Goal: Transaction & Acquisition: Subscribe to service/newsletter

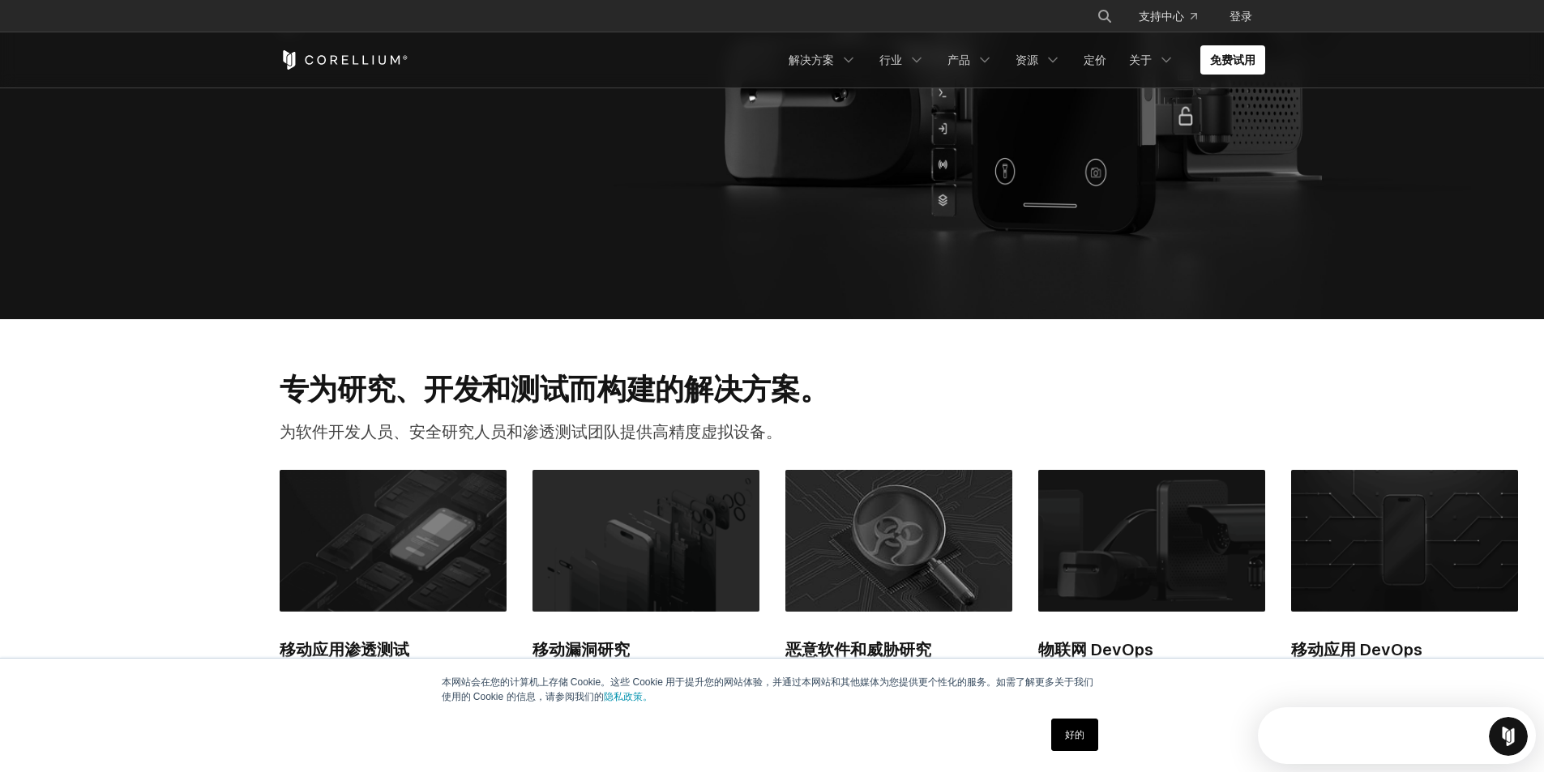
click at [1085, 743] on link "好的" at bounding box center [1074, 735] width 47 height 32
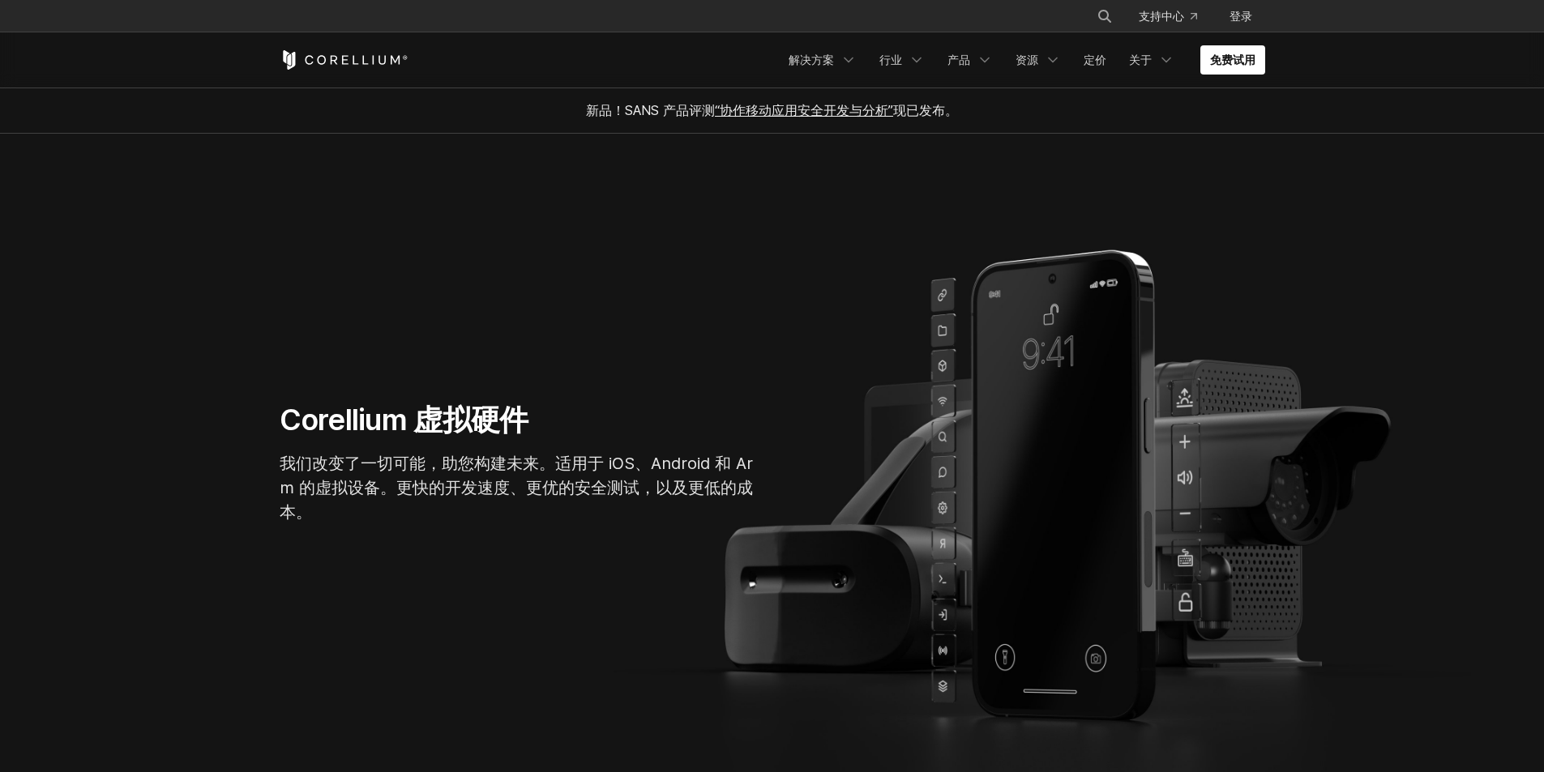
scroll to position [81, 0]
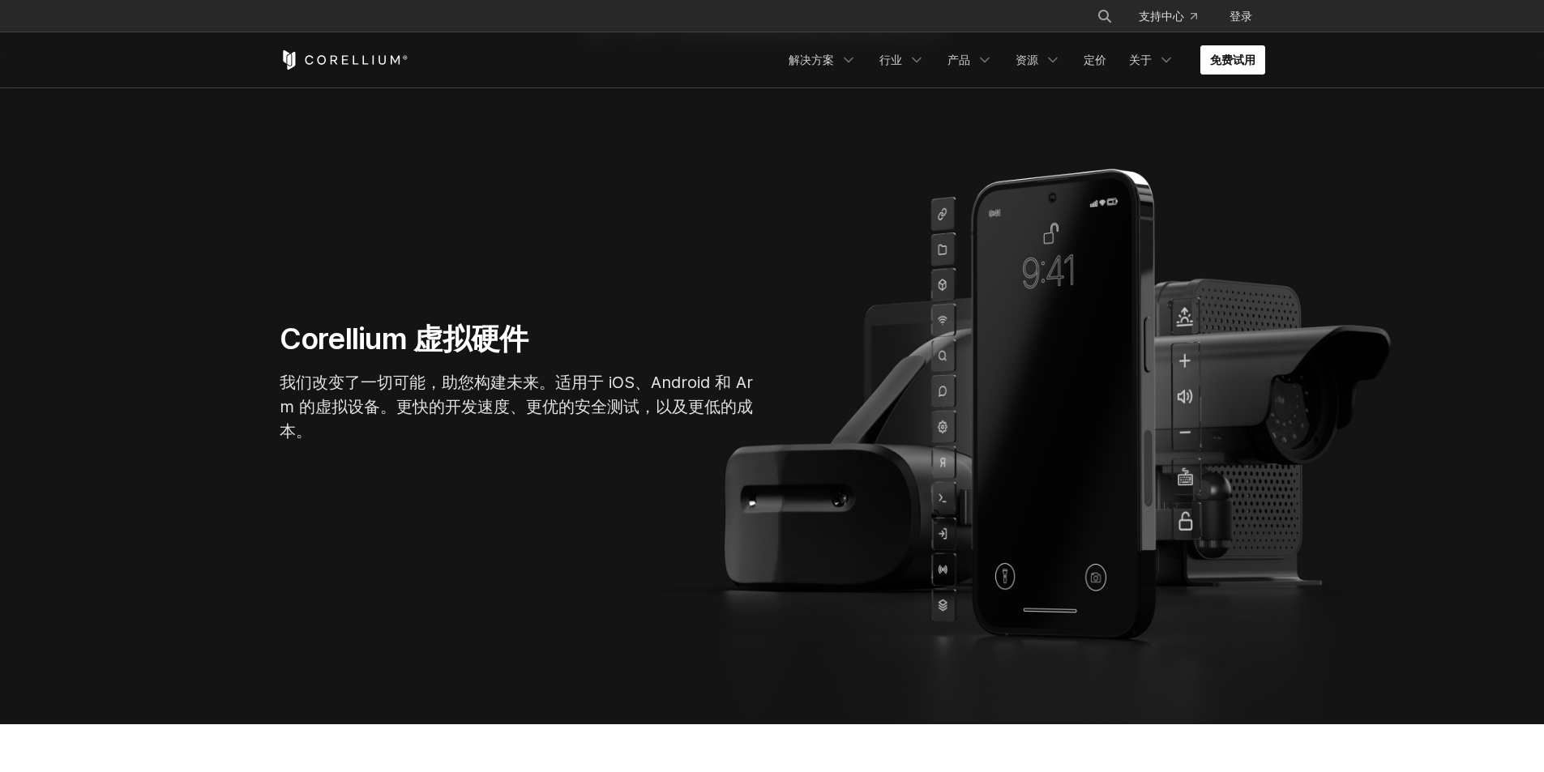
click at [1218, 71] on link "免费试用" at bounding box center [1232, 59] width 65 height 29
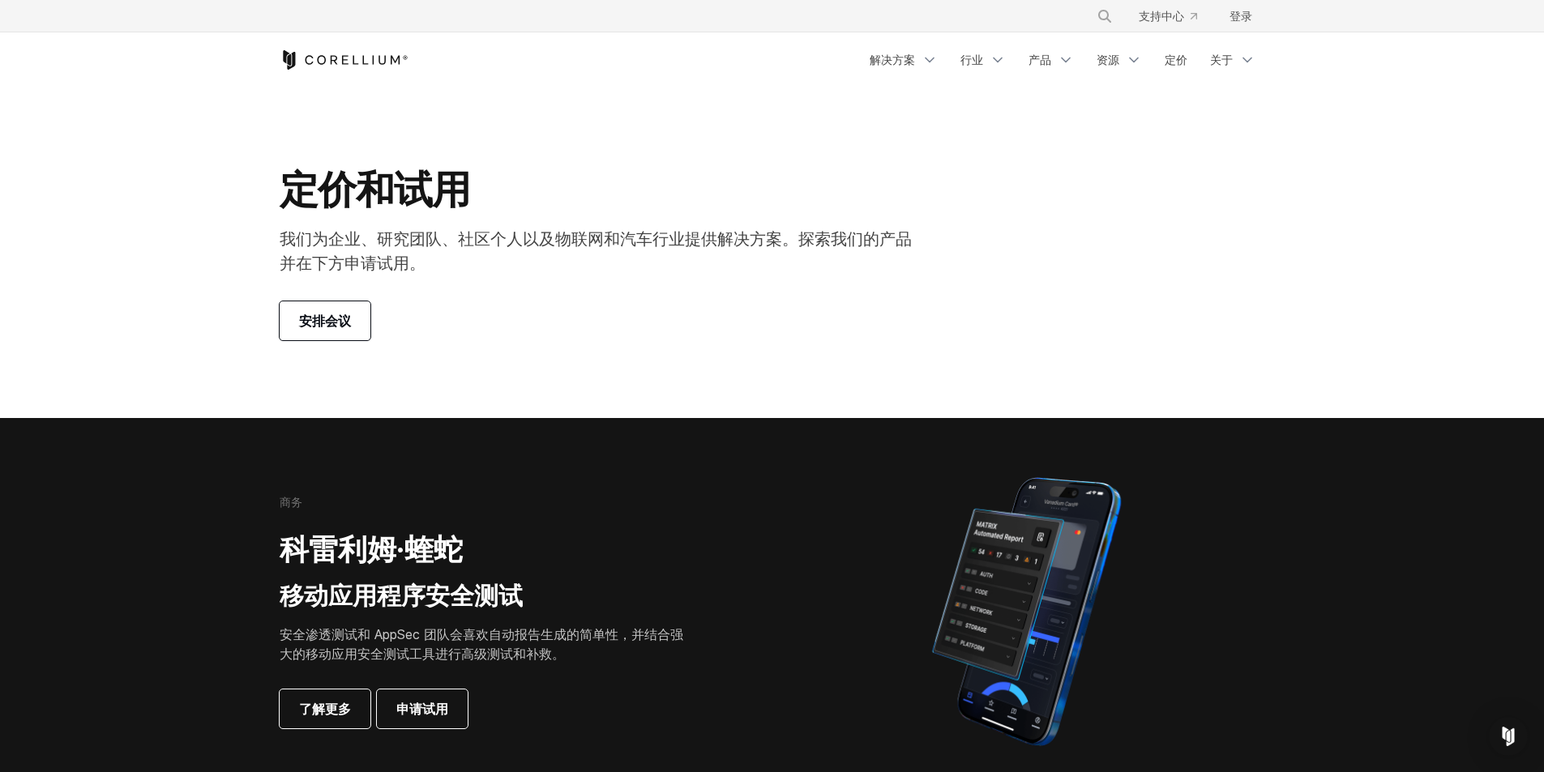
click at [787, 336] on div "安排会议" at bounding box center [603, 320] width 646 height 39
click at [340, 330] on font "安排会议" at bounding box center [325, 320] width 52 height 19
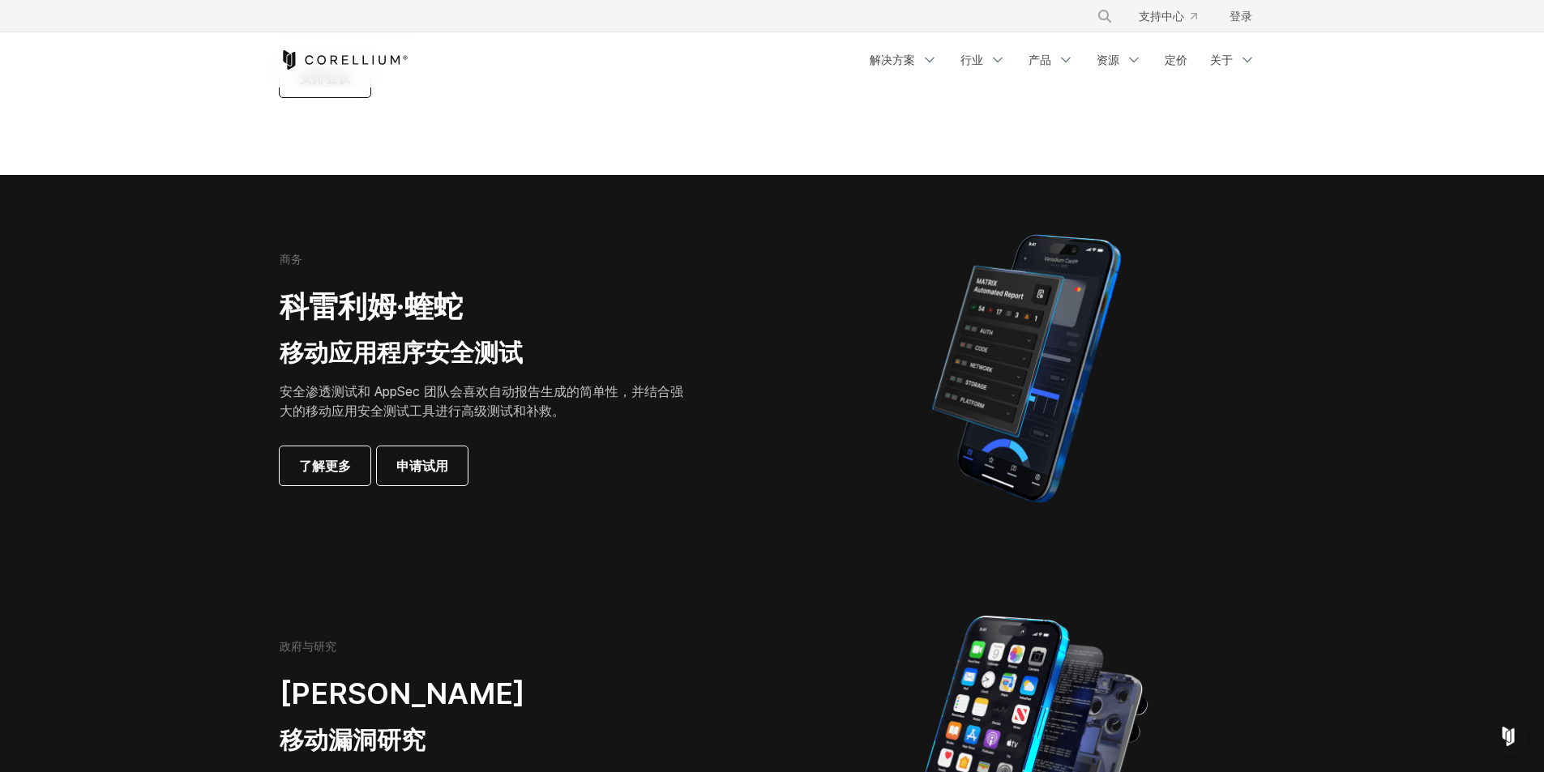
scroll to position [314, 0]
